Goal: Navigation & Orientation: Find specific page/section

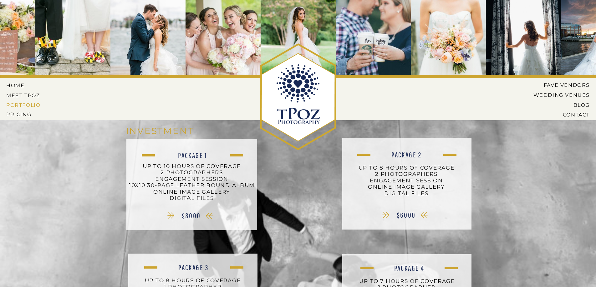
click at [29, 105] on nav "PORTFOLIO" at bounding box center [24, 105] width 36 height 6
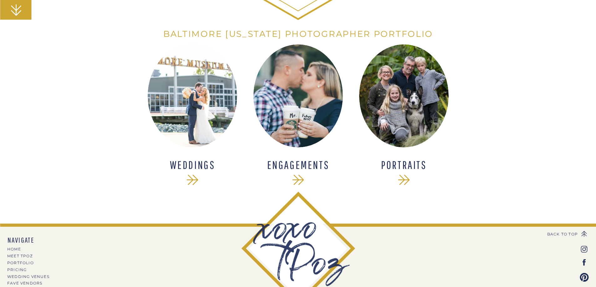
scroll to position [156, 0]
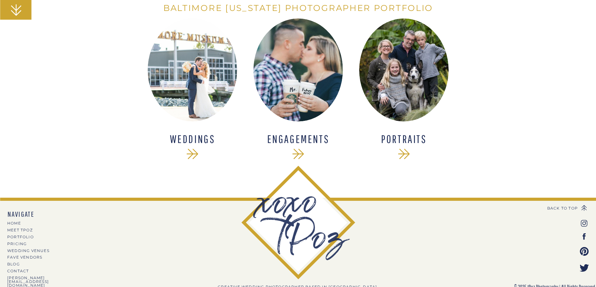
click at [193, 137] on h1 "WEDDINGS" at bounding box center [193, 140] width 82 height 12
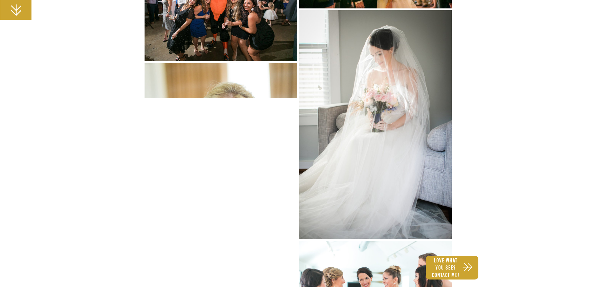
scroll to position [2095, 0]
